Goal: Task Accomplishment & Management: Complete application form

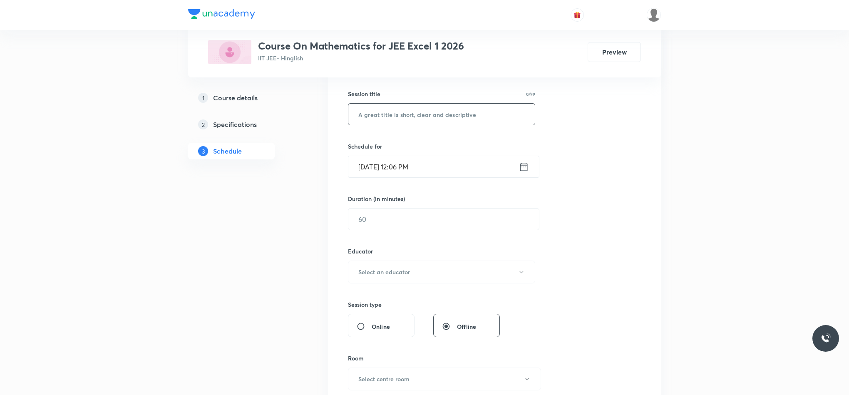
scroll to position [125, 0]
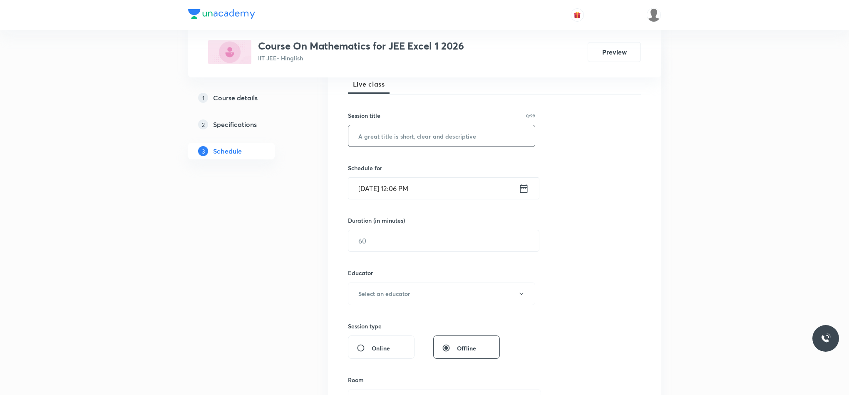
click at [397, 136] on input "text" at bounding box center [441, 135] width 186 height 21
paste input "Definite Integration"
type input "Definite Integration"
click at [522, 185] on icon at bounding box center [524, 189] width 10 height 12
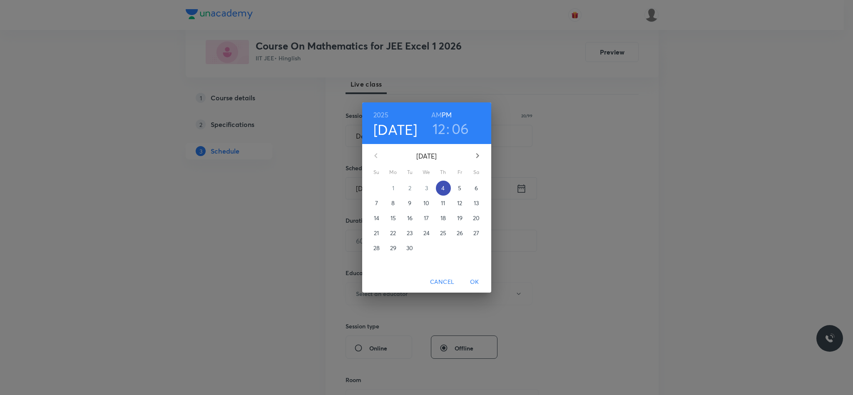
click at [444, 190] on p "4" at bounding box center [442, 188] width 3 height 8
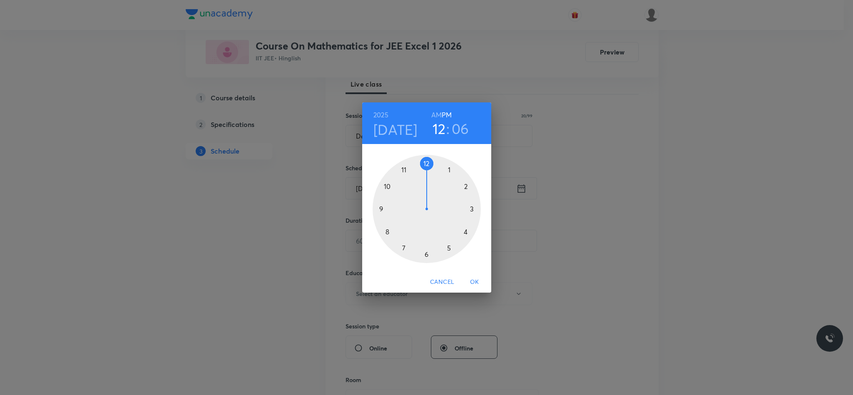
click at [466, 230] on div at bounding box center [426, 209] width 108 height 108
click at [427, 255] on div at bounding box center [426, 209] width 108 height 108
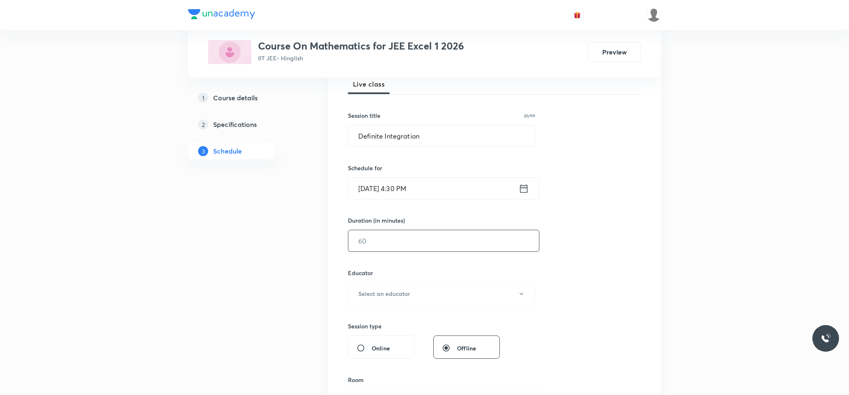
click at [417, 237] on input "text" at bounding box center [443, 240] width 191 height 21
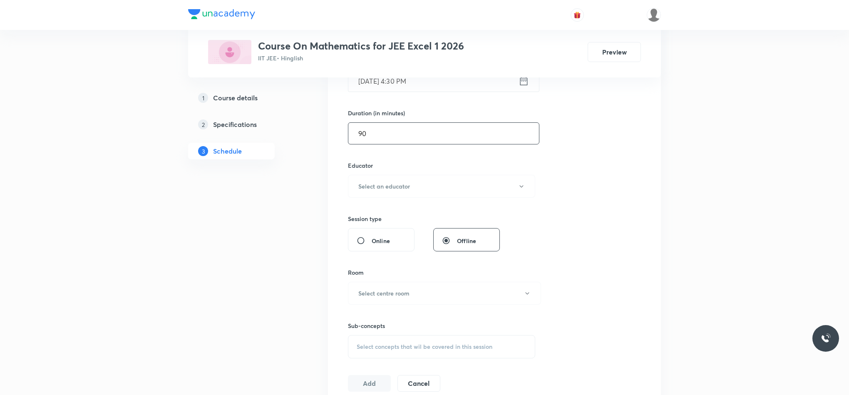
scroll to position [250, 0]
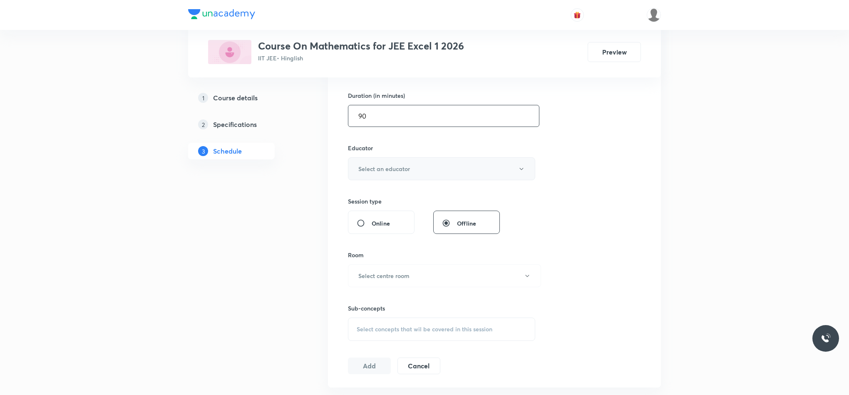
type input "90"
click at [417, 175] on button "Select an educator" at bounding box center [441, 168] width 187 height 23
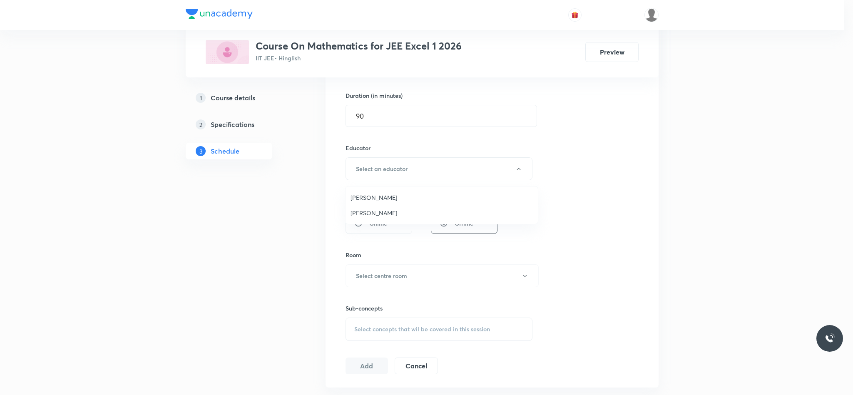
click at [400, 199] on span "Rajiv Kumar Tiwari" at bounding box center [441, 197] width 182 height 9
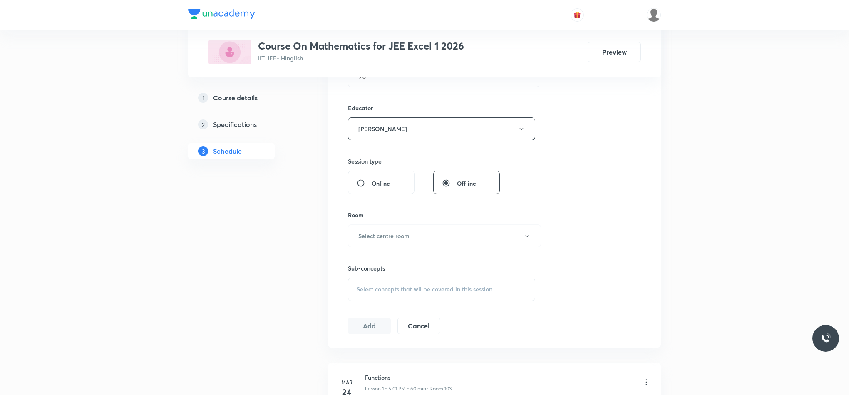
scroll to position [312, 0]
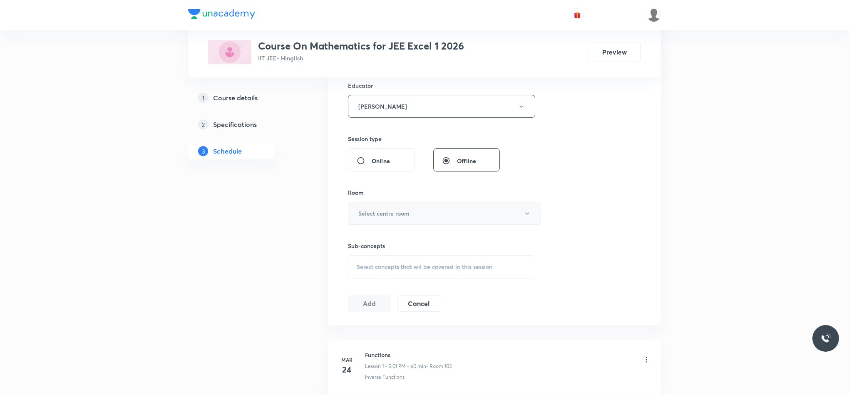
click at [407, 221] on button "Select centre room" at bounding box center [444, 213] width 193 height 23
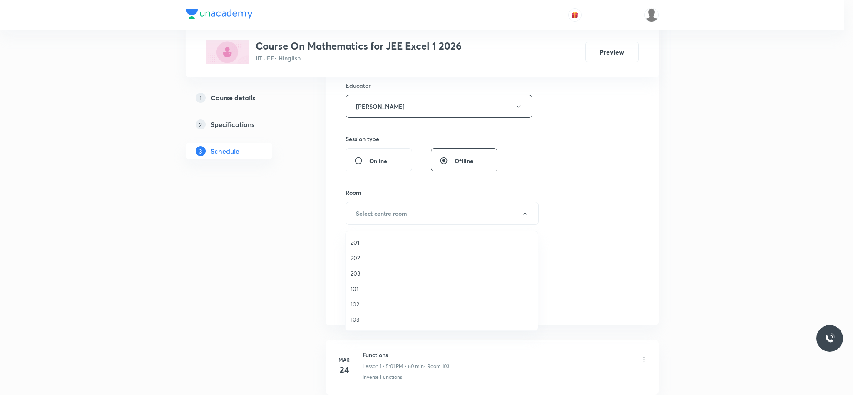
click at [372, 301] on span "102" at bounding box center [441, 304] width 182 height 9
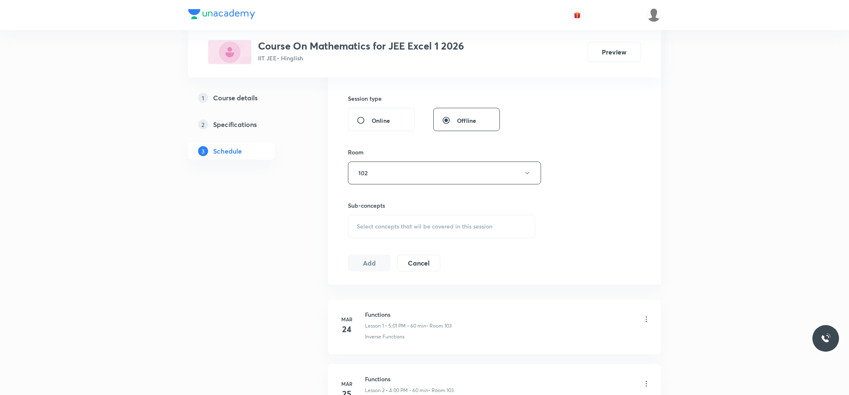
scroll to position [375, 0]
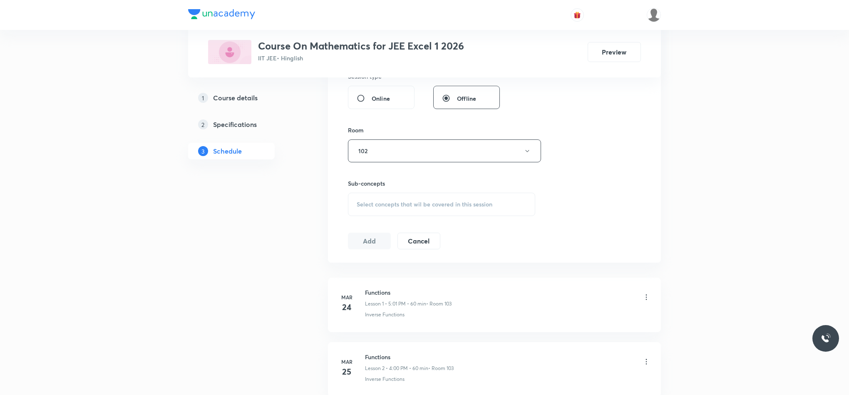
click at [384, 205] on span "Select concepts that wil be covered in this session" at bounding box center [425, 204] width 136 height 7
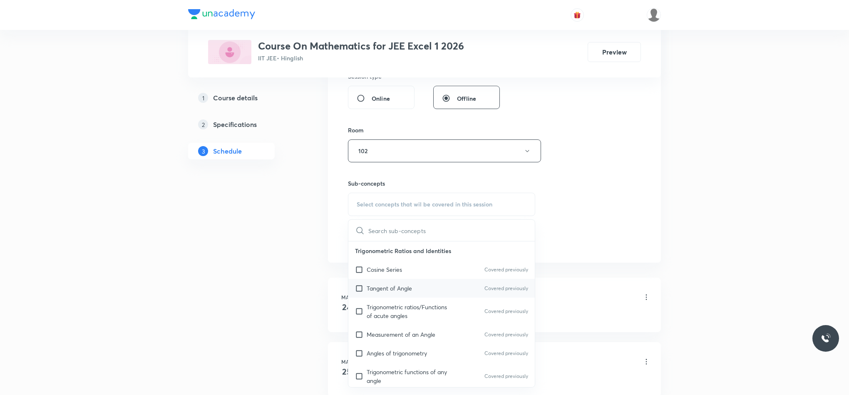
click at [449, 296] on div "Tangent of Angle Covered previously" at bounding box center [441, 288] width 186 height 19
checkbox input "true"
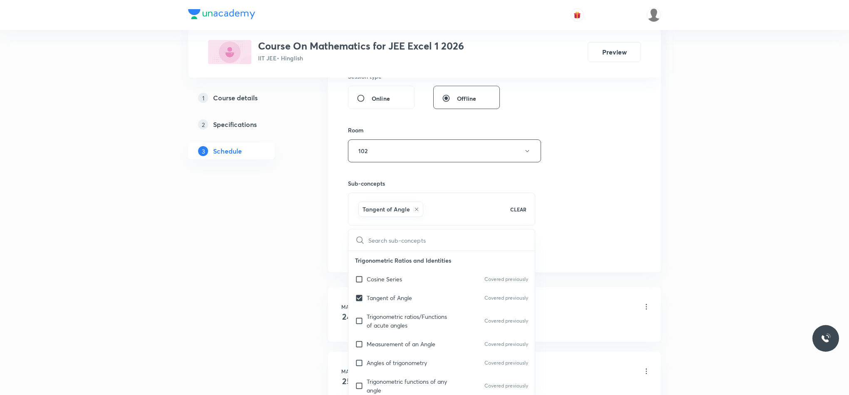
click at [534, 222] on div "Tangent of Angle CLEAR" at bounding box center [441, 209] width 187 height 33
click at [576, 224] on div "Session 78 Live class Session title 20/99 Definite Integration ​ Schedule for S…" at bounding box center [494, 32] width 293 height 454
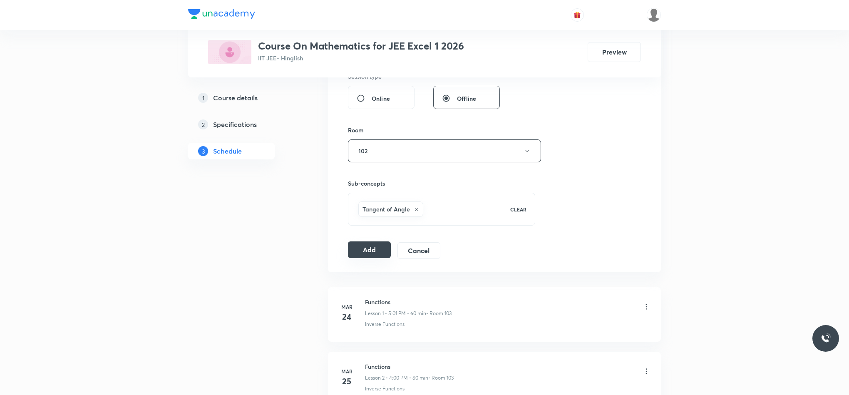
click at [366, 250] on button "Add" at bounding box center [369, 249] width 43 height 17
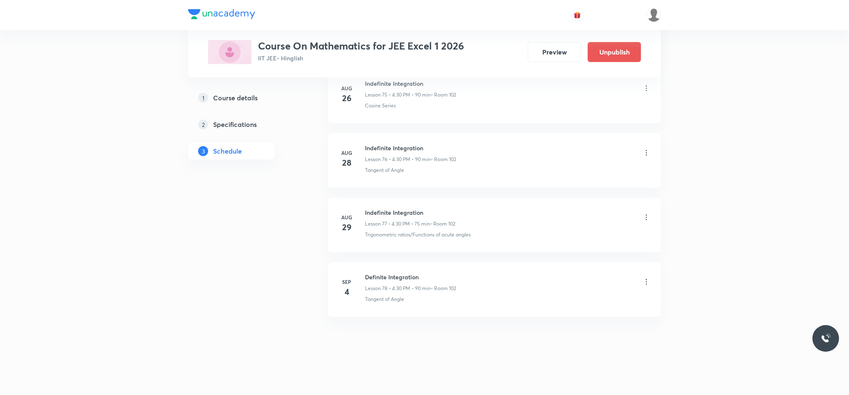
scroll to position [4953, 0]
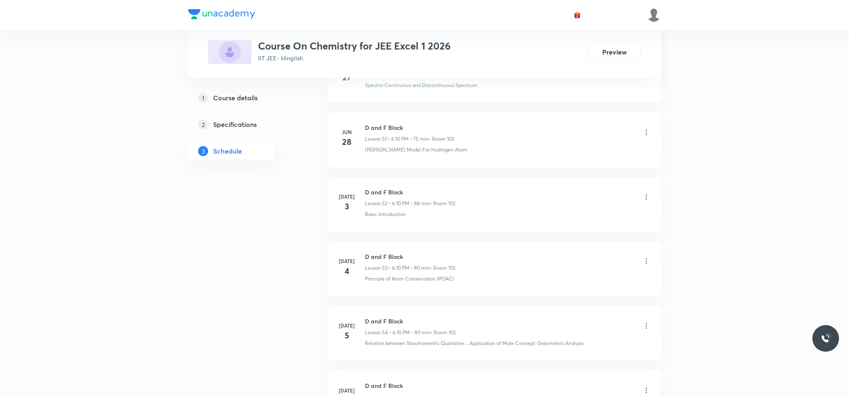
scroll to position [5735, 0]
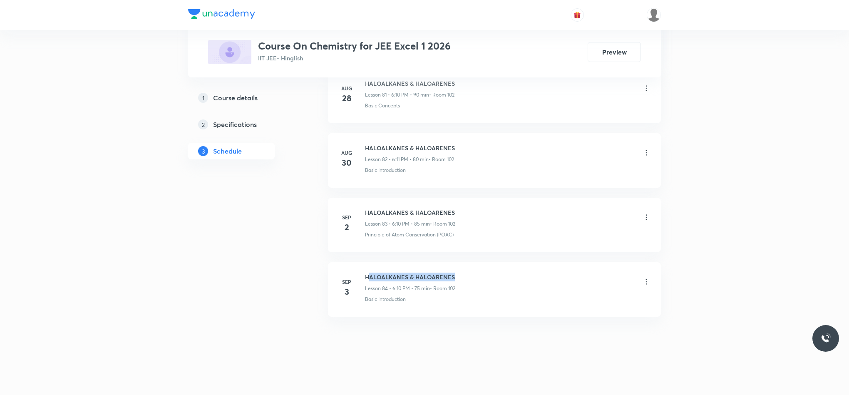
drag, startPoint x: 367, startPoint y: 274, endPoint x: 533, endPoint y: 274, distance: 165.6
click at [533, 274] on div "HALOALKANES & HALOARENES Lesson 84 • 6:10 PM • 75 min • Room 102" at bounding box center [508, 283] width 286 height 20
click at [533, 273] on div "HALOALKANES & HALOARENES Lesson 84 • 6:10 PM • 75 min • Room 102" at bounding box center [508, 283] width 286 height 20
drag, startPoint x: 365, startPoint y: 275, endPoint x: 497, endPoint y: 263, distance: 132.4
click at [497, 263] on li "[DATE] HALOALKANES & HALOARENES Lesson 84 • 6:10 PM • 75 min • Room 102 Basic I…" at bounding box center [494, 289] width 333 height 55
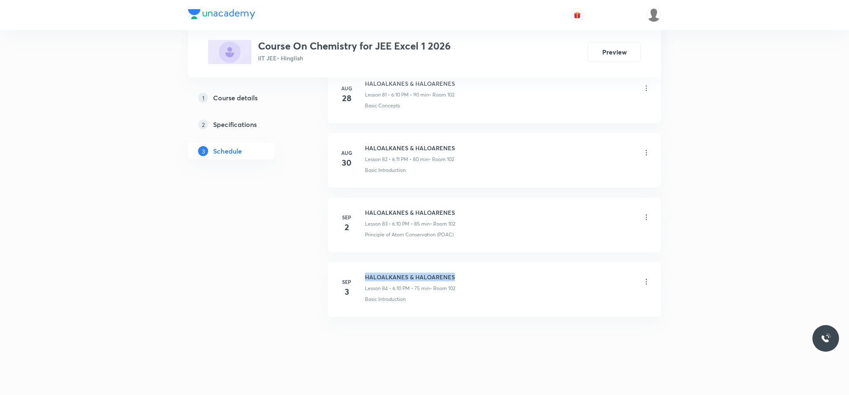
copy h6 "HALOALKANES & HALOARENES"
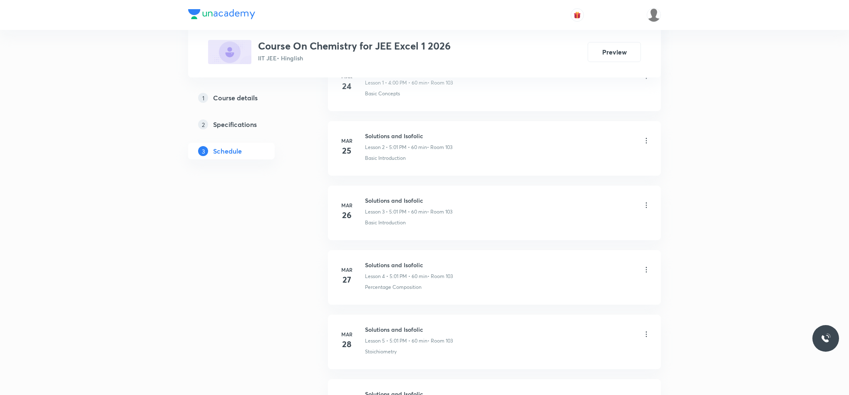
scroll to position [0, 0]
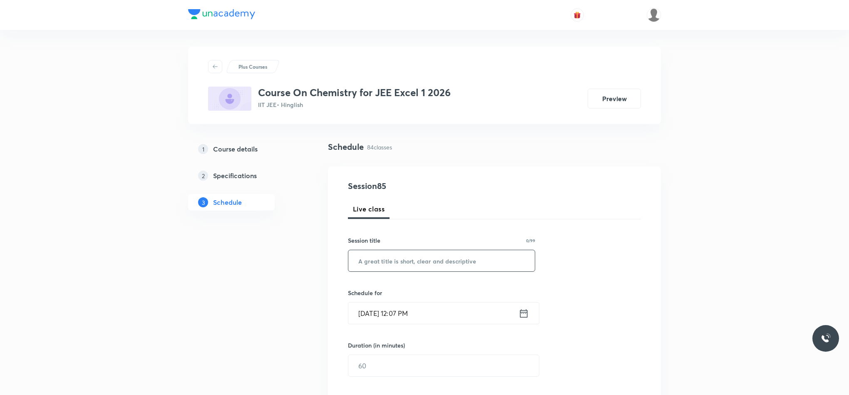
click at [526, 261] on input "text" at bounding box center [441, 260] width 186 height 21
paste input "HALOALKANES & HALOARENES"
type input "HALOALKANES & HALOARENES"
click at [522, 313] on icon at bounding box center [524, 314] width 10 height 12
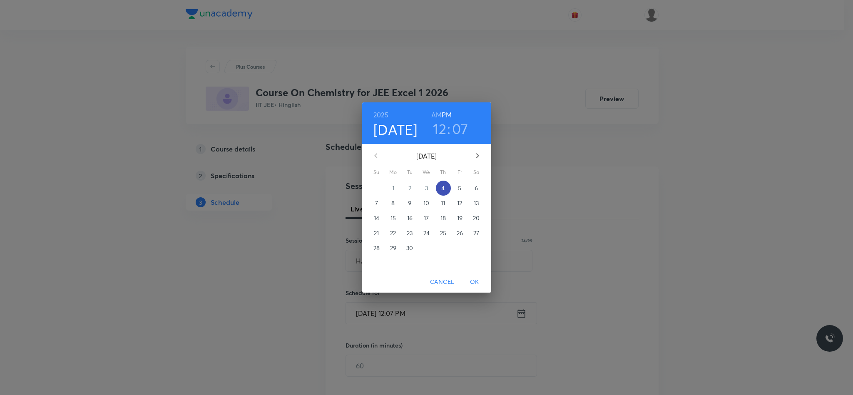
click at [442, 189] on p "4" at bounding box center [442, 188] width 3 height 8
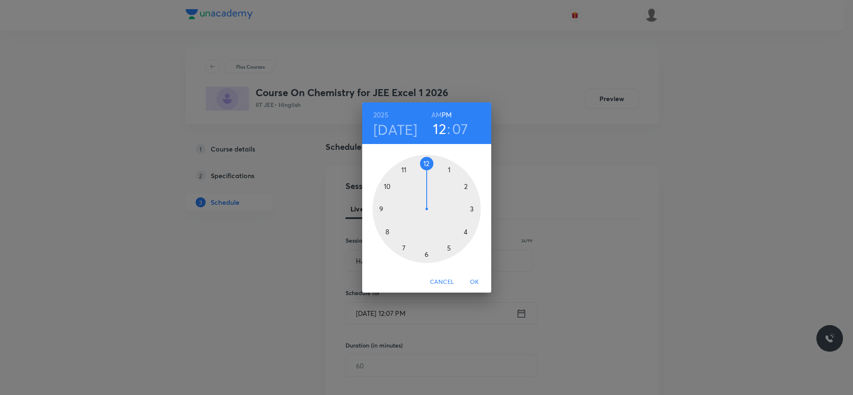
click at [427, 256] on div at bounding box center [426, 209] width 108 height 108
click at [466, 189] on div at bounding box center [426, 209] width 108 height 108
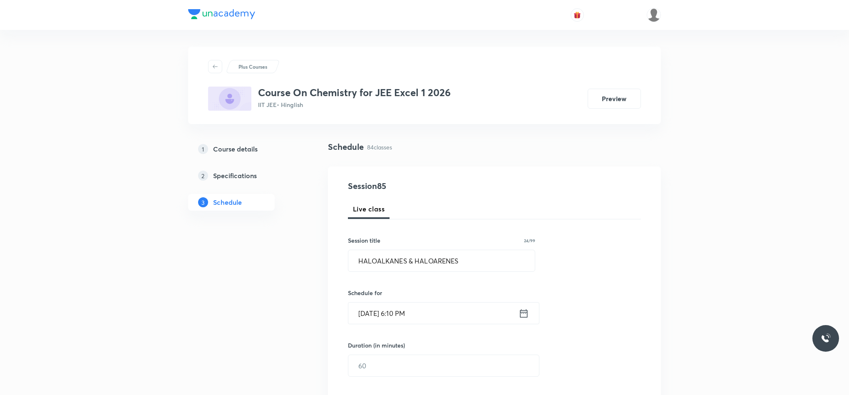
scroll to position [62, 0]
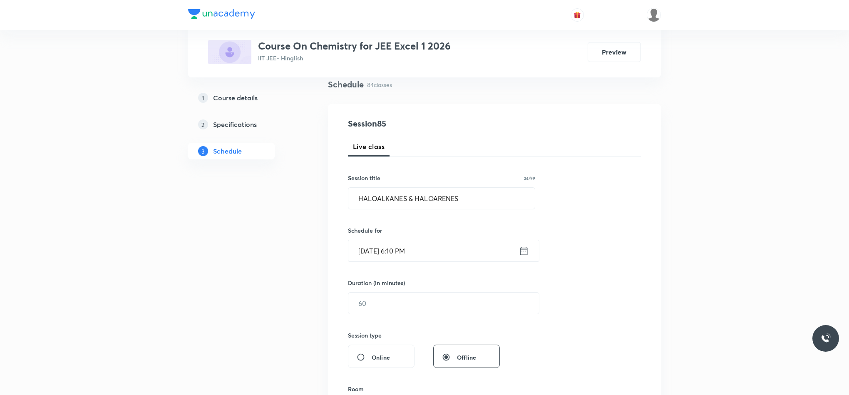
click at [423, 291] on div "Duration (in minutes) ​" at bounding box center [424, 296] width 152 height 36
click at [430, 303] on input "text" at bounding box center [443, 303] width 191 height 21
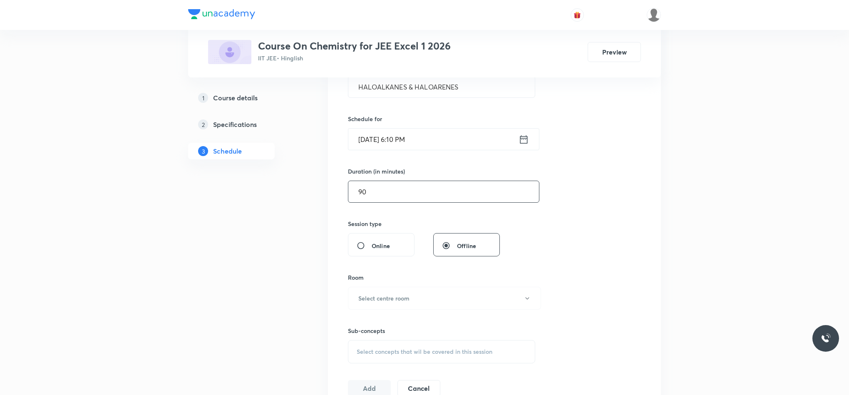
scroll to position [187, 0]
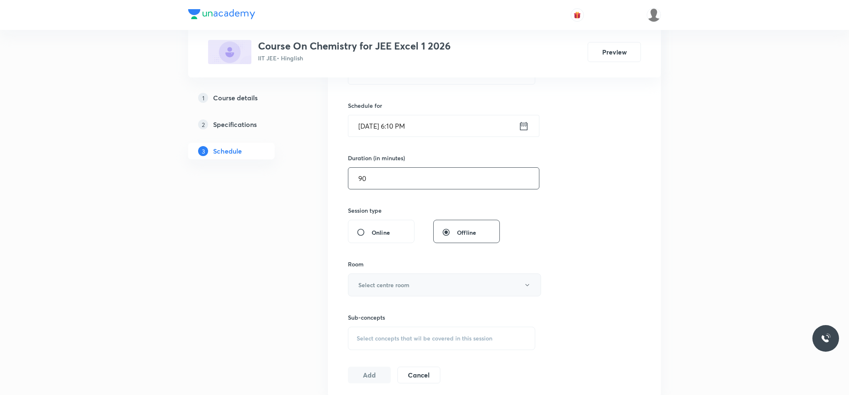
type input "90"
click at [404, 288] on h6 "Select centre room" at bounding box center [383, 285] width 51 height 9
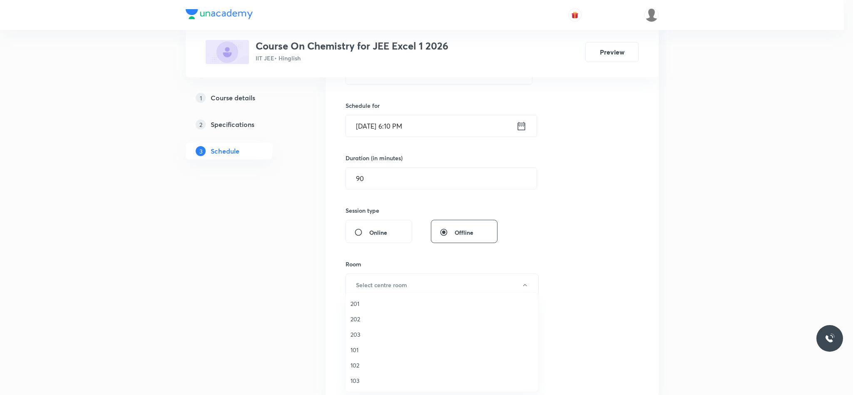
click at [373, 367] on span "102" at bounding box center [441, 365] width 182 height 9
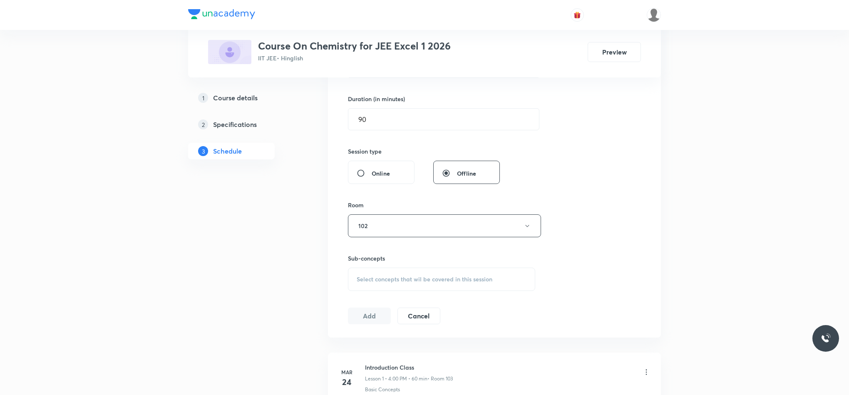
scroll to position [250, 0]
click at [380, 286] on div "Select concepts that wil be covered in this session" at bounding box center [441, 275] width 187 height 23
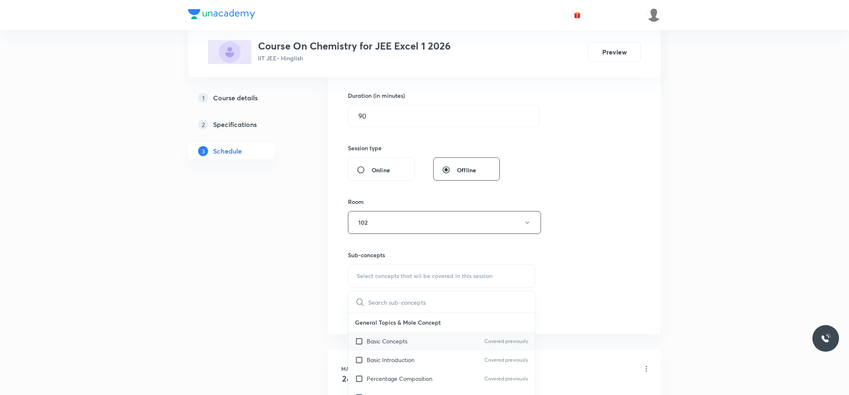
click at [485, 338] on div "Basic Concepts Covered previously" at bounding box center [441, 341] width 186 height 19
checkbox input "true"
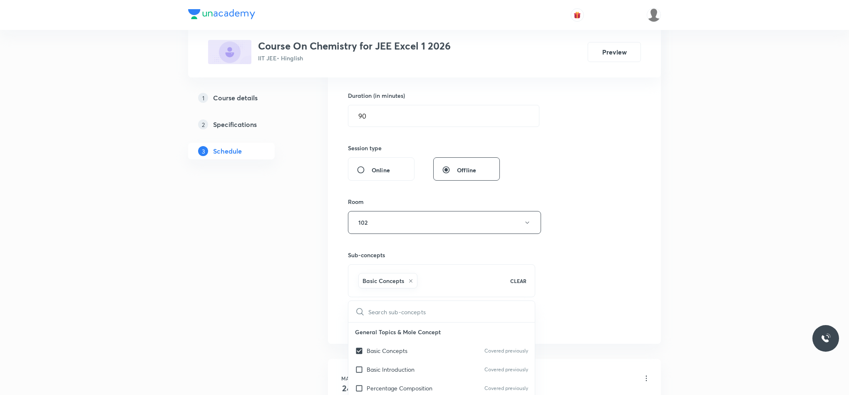
click at [616, 225] on div "Session 85 Live class Session title 24/99 HALOALKANES & HALOARENES ​ Schedule f…" at bounding box center [494, 130] width 293 height 400
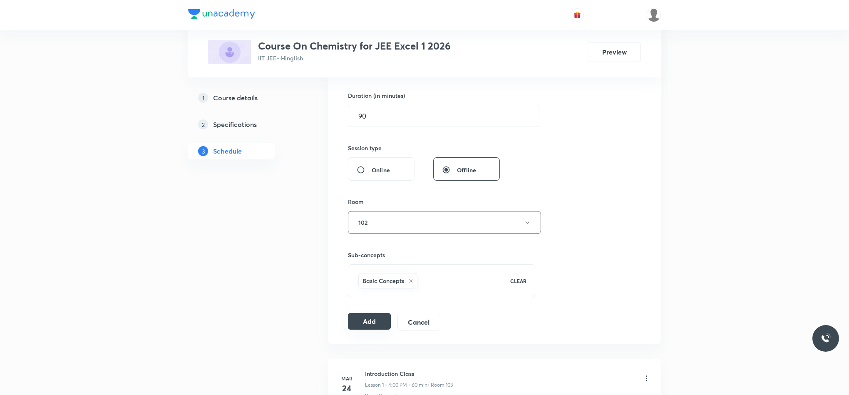
click at [366, 328] on button "Add" at bounding box center [369, 321] width 43 height 17
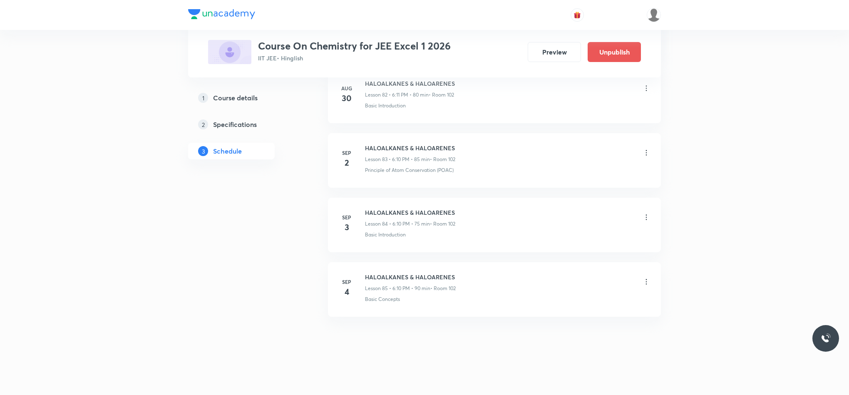
scroll to position [5415, 0]
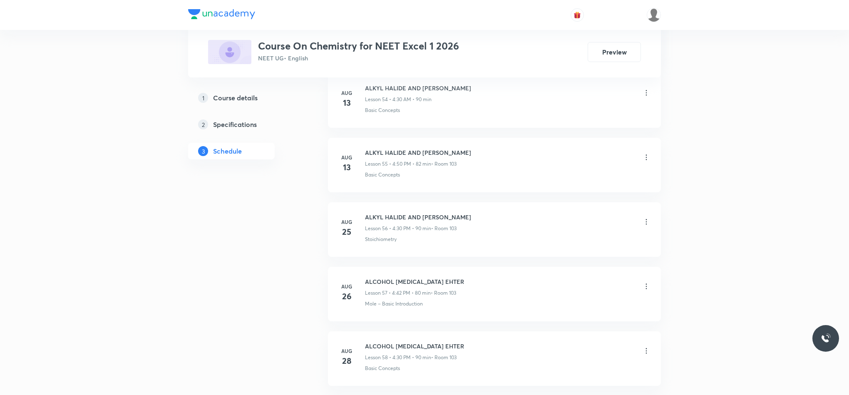
scroll to position [4168, 0]
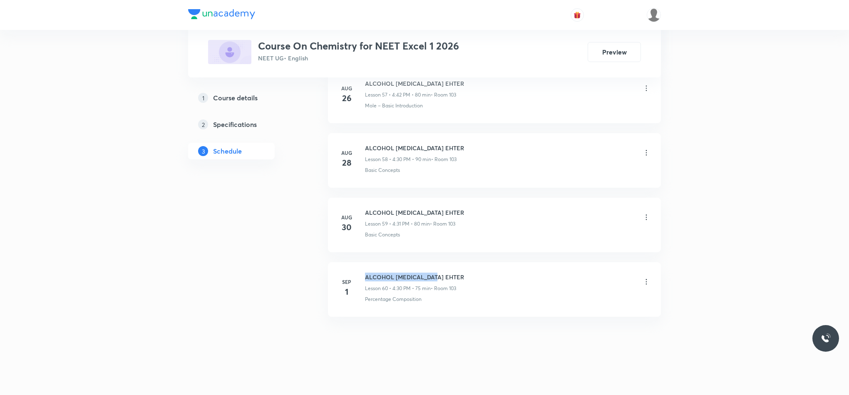
drag, startPoint x: 396, startPoint y: 274, endPoint x: 461, endPoint y: 268, distance: 65.2
click at [464, 269] on li "Sep 1 ALCOHOL PHENOL EHTER Lesson 60 • 4:30 PM • 75 min • Room 103 Percentage C…" at bounding box center [494, 289] width 333 height 55
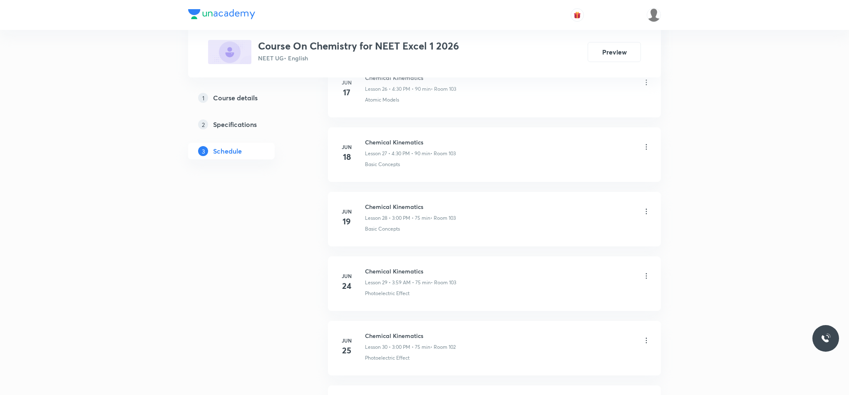
scroll to position [0, 0]
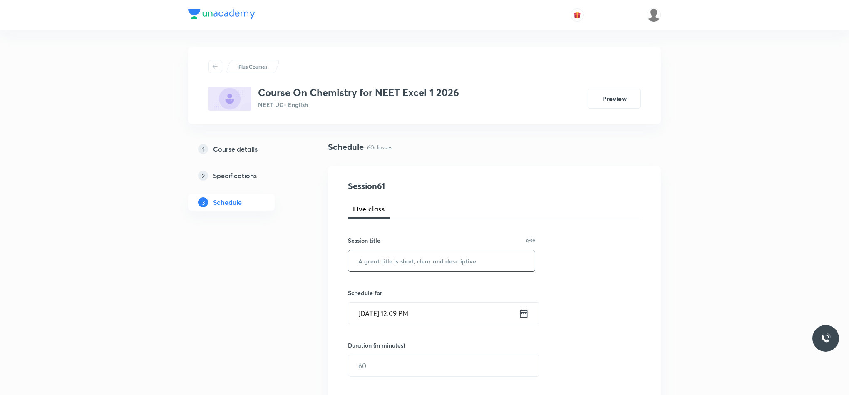
click at [407, 262] on input "text" at bounding box center [441, 260] width 186 height 21
paste input "ALCOHOL PHENOL EHTER"
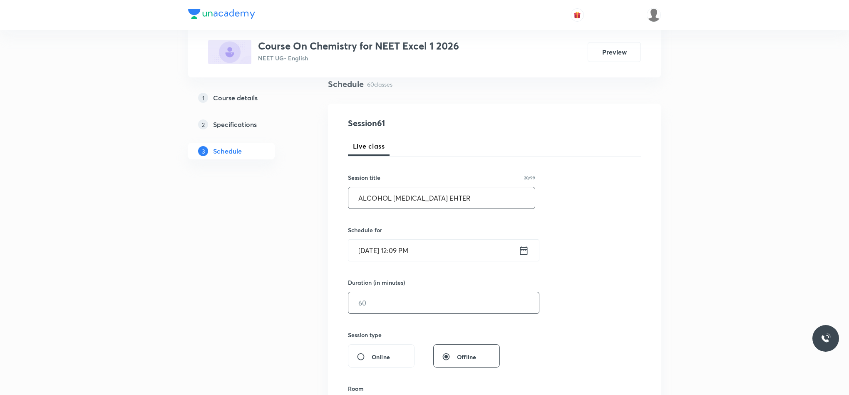
scroll to position [125, 0]
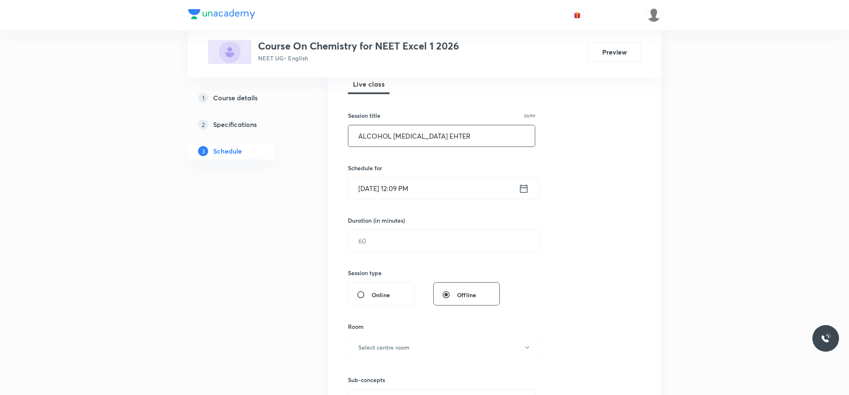
type input "ALCOHOL PHENOL EHTER"
click at [522, 189] on icon at bounding box center [524, 189] width 10 height 12
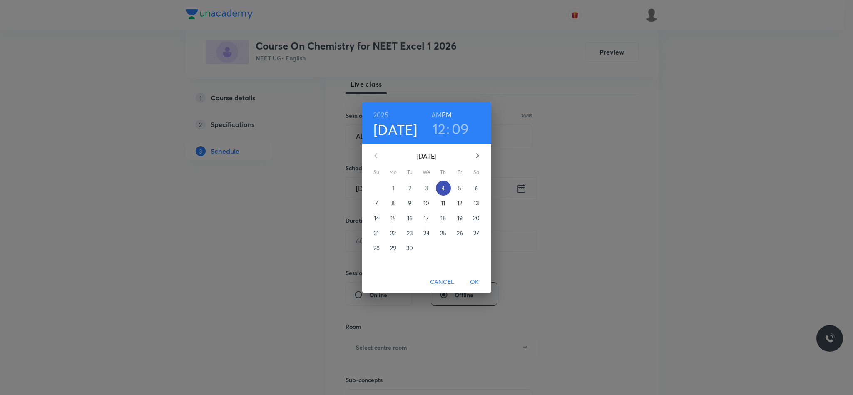
click at [447, 189] on span "4" at bounding box center [443, 188] width 15 height 8
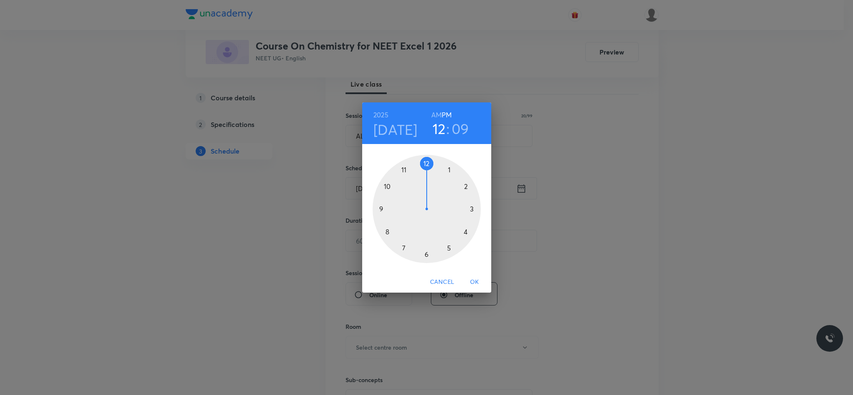
click at [466, 230] on div at bounding box center [426, 209] width 108 height 108
click at [425, 255] on div at bounding box center [426, 209] width 108 height 108
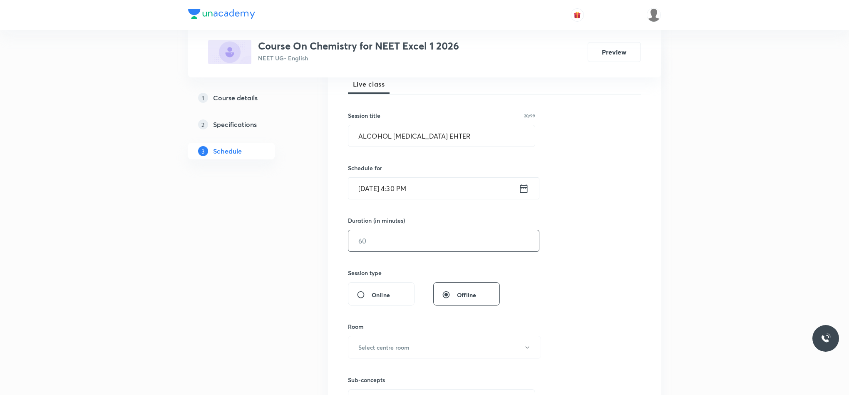
click at [451, 238] on input "text" at bounding box center [443, 240] width 191 height 21
type input "7"
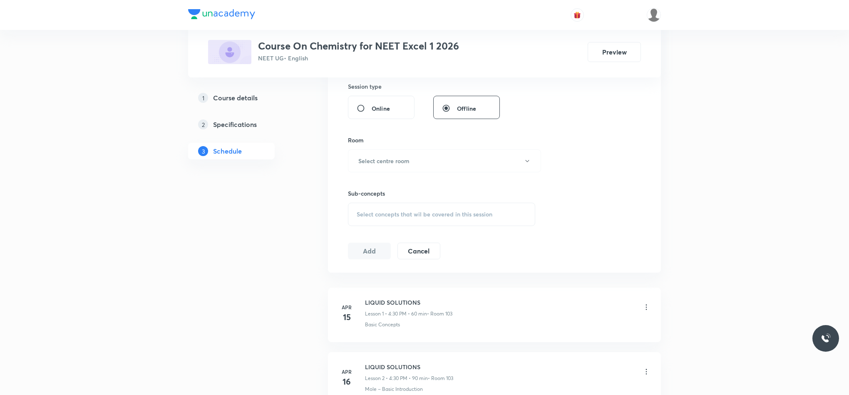
scroll to position [312, 0]
type input "90"
click at [392, 161] on h6 "Select centre room" at bounding box center [383, 160] width 51 height 9
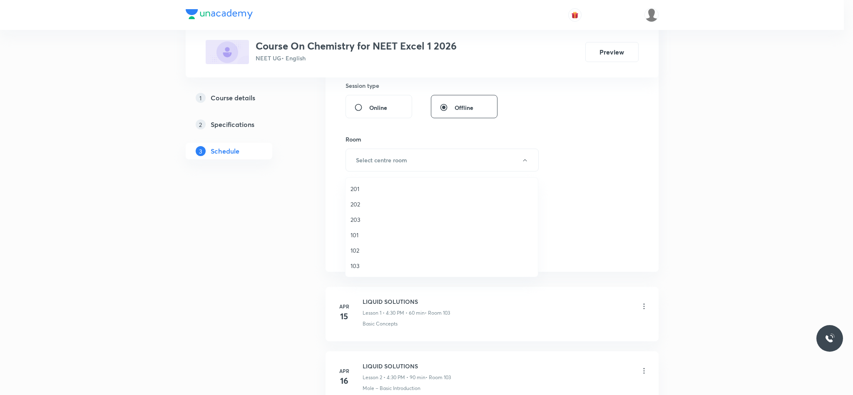
click at [362, 263] on span "103" at bounding box center [441, 265] width 182 height 9
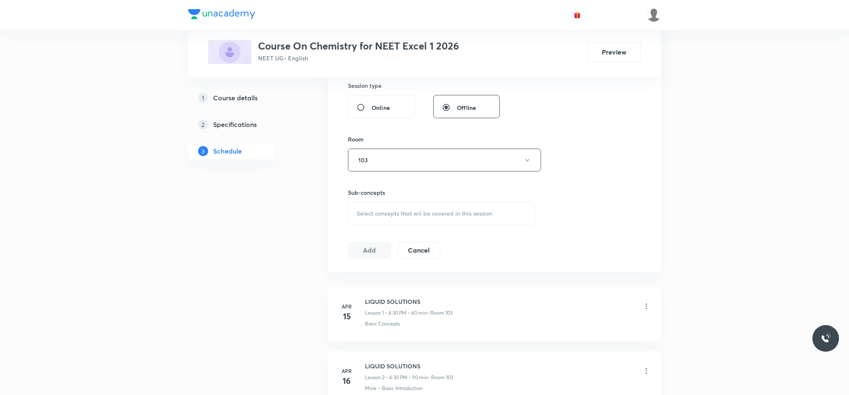
click at [365, 221] on div "Select concepts that wil be covered in this session" at bounding box center [441, 213] width 187 height 23
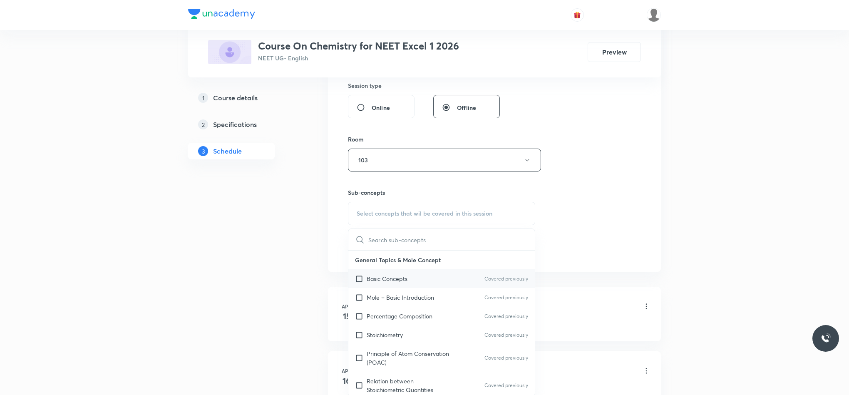
click at [406, 278] on p "Basic Concepts" at bounding box center [387, 278] width 41 height 9
checkbox input "true"
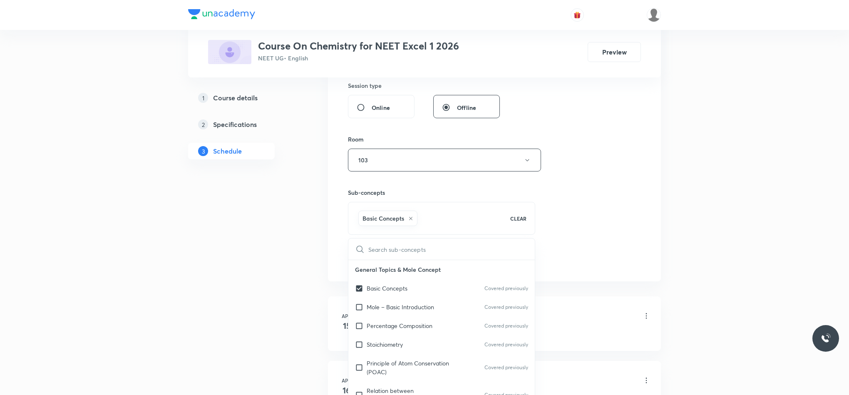
drag, startPoint x: 592, startPoint y: 215, endPoint x: 583, endPoint y: 216, distance: 8.9
click at [592, 217] on div "Session 61 Live class Session title 20/99 ALCOHOL PHENOL EHTER ​ Schedule for S…" at bounding box center [494, 68] width 293 height 400
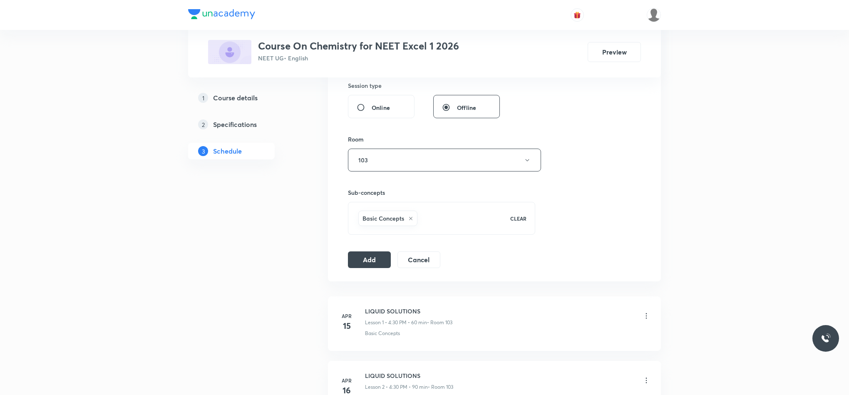
click at [343, 263] on div "Session 61 Live class Session title 20/99 ALCOHOL PHENOL EHTER ​ Schedule for S…" at bounding box center [494, 67] width 333 height 427
click at [373, 263] on button "Add" at bounding box center [369, 259] width 43 height 17
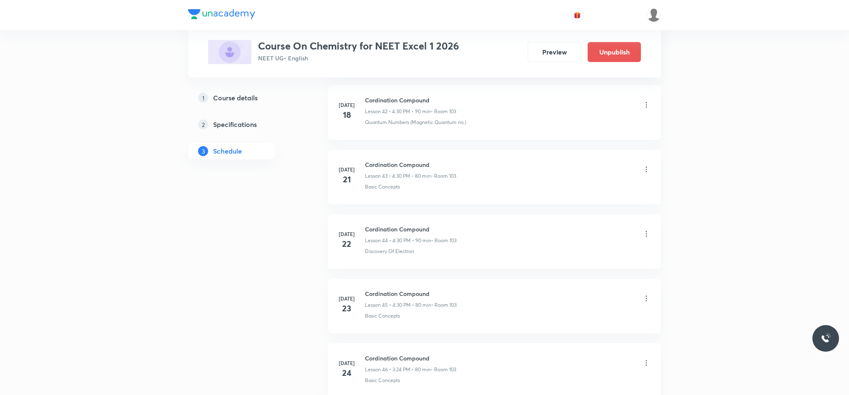
scroll to position [3849, 0]
